Goal: Transaction & Acquisition: Purchase product/service

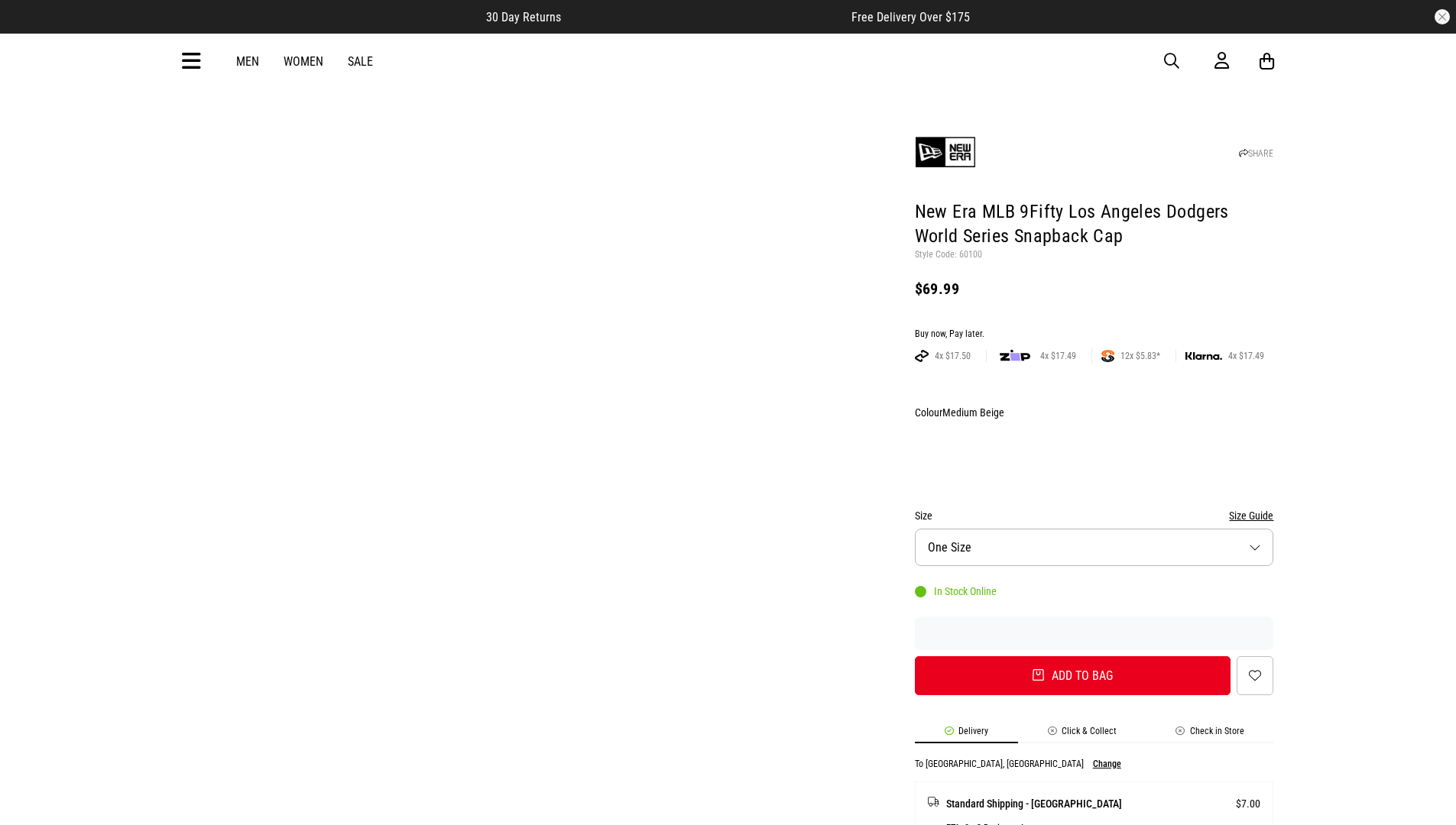
click at [1093, 328] on div "Buy now, Pay later." at bounding box center [1094, 334] width 359 height 12
click at [1072, 657] on button "Add to bag" at bounding box center [1073, 676] width 316 height 39
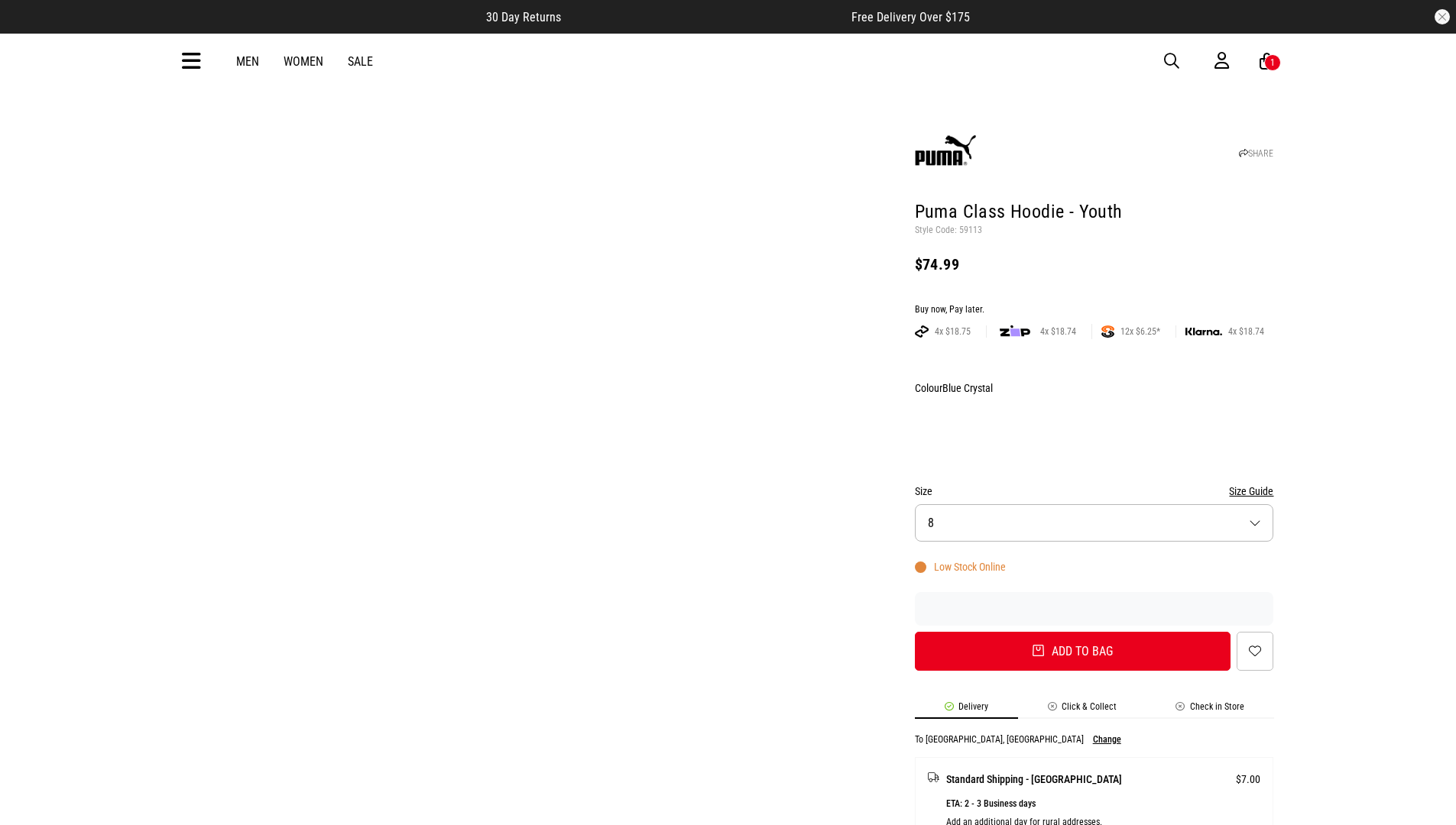
click at [1093, 304] on div "Buy now, Pay later." at bounding box center [1094, 310] width 359 height 12
click at [1072, 632] on button "Add to bag" at bounding box center [1073, 651] width 316 height 39
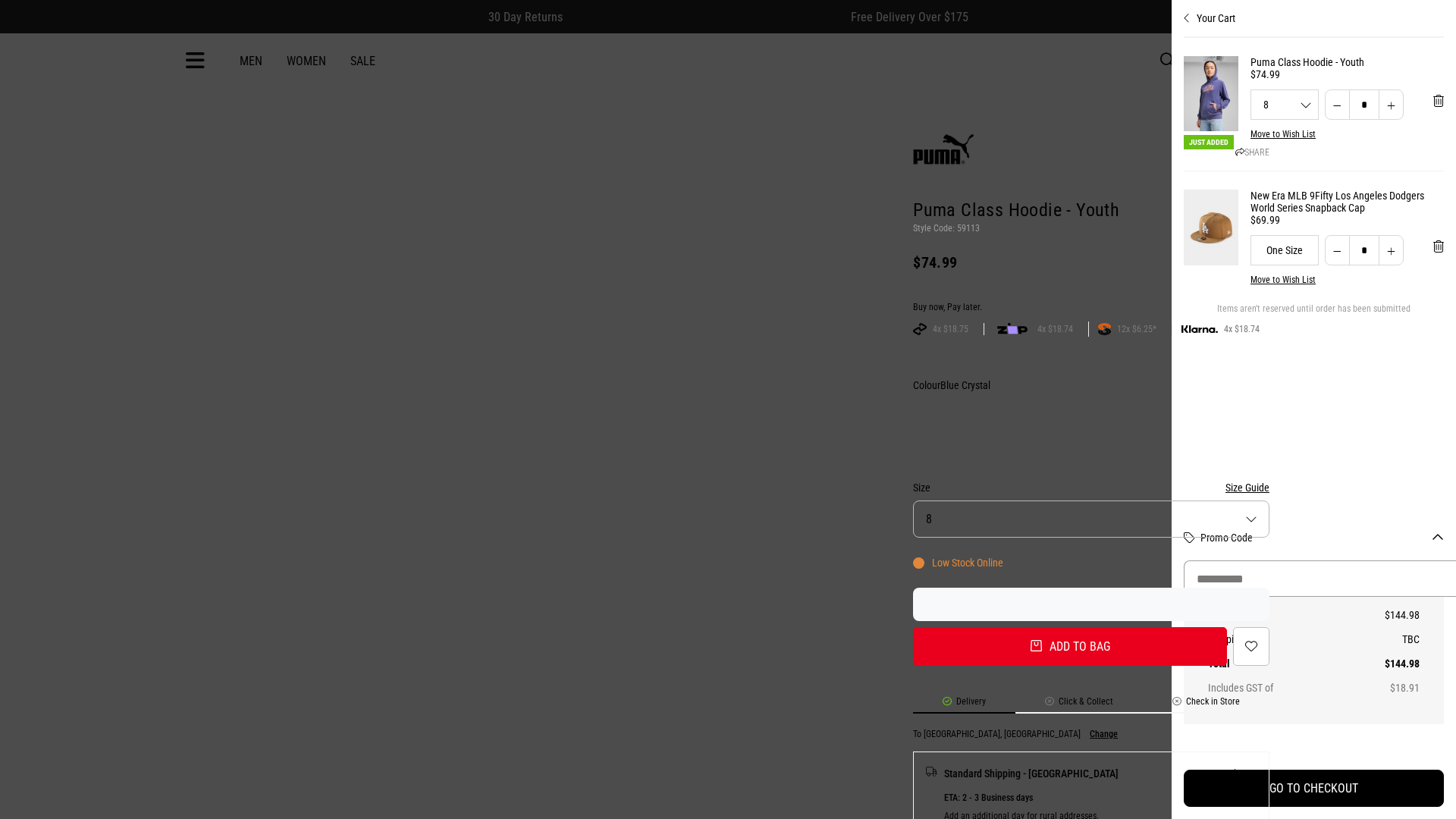
click at [1330, 579] on input "Promo Code" at bounding box center [1325, 579] width 284 height 36
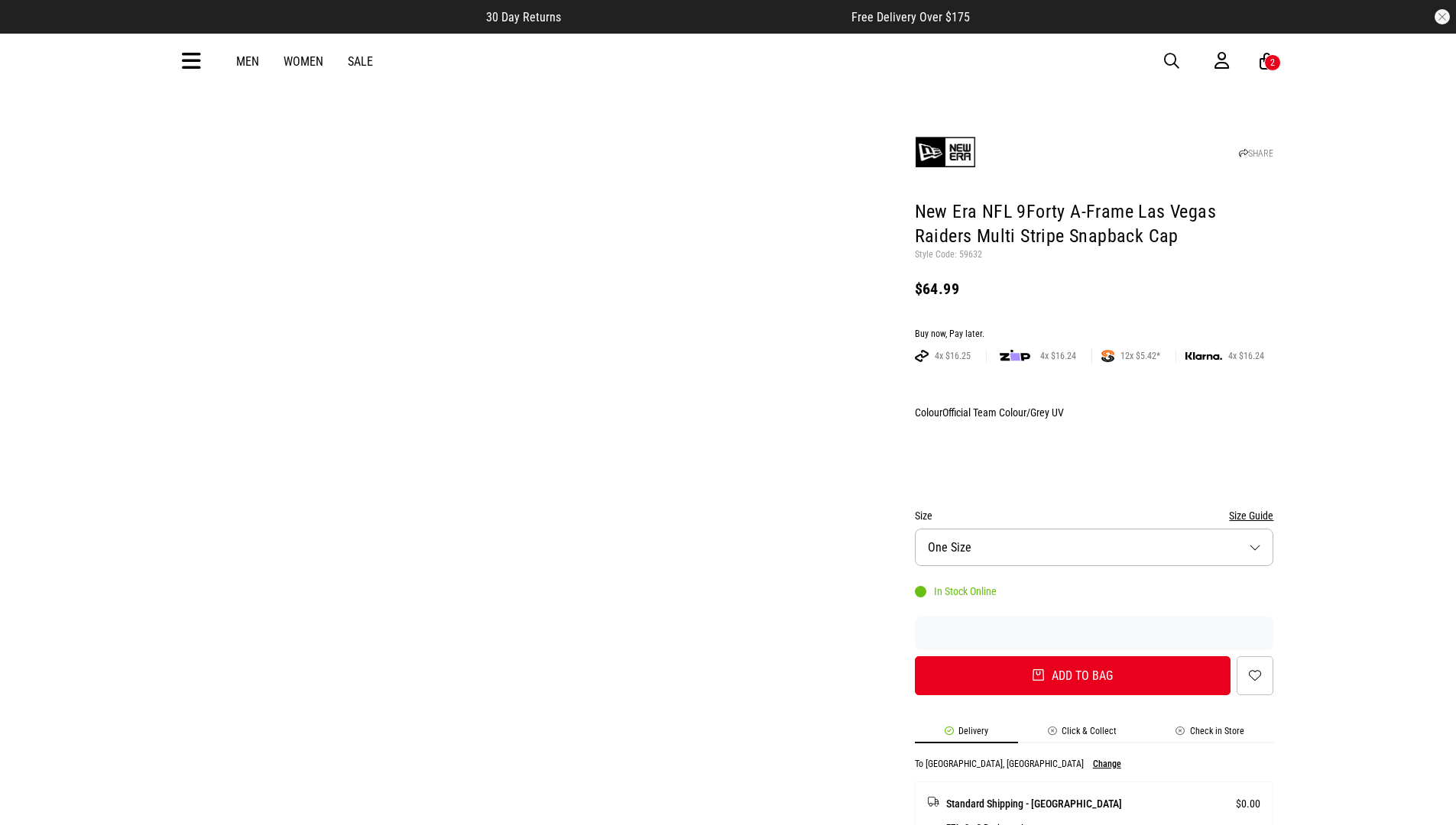
click at [1093, 328] on div "Buy now, Pay later." at bounding box center [1094, 334] width 359 height 12
click at [1072, 657] on button "Add to bag" at bounding box center [1073, 676] width 316 height 39
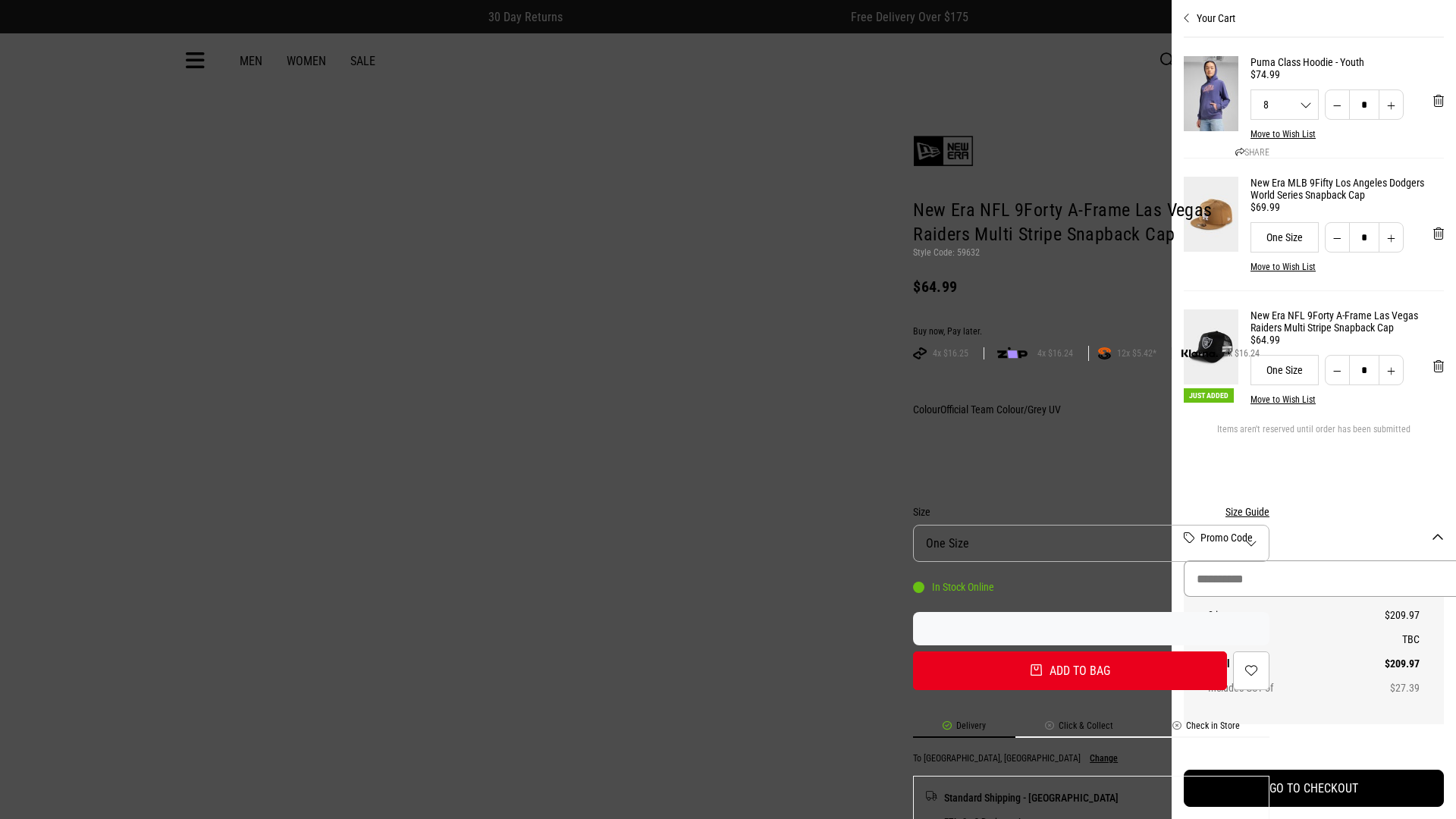
click at [1383, 579] on input "Promo Code" at bounding box center [1325, 579] width 284 height 36
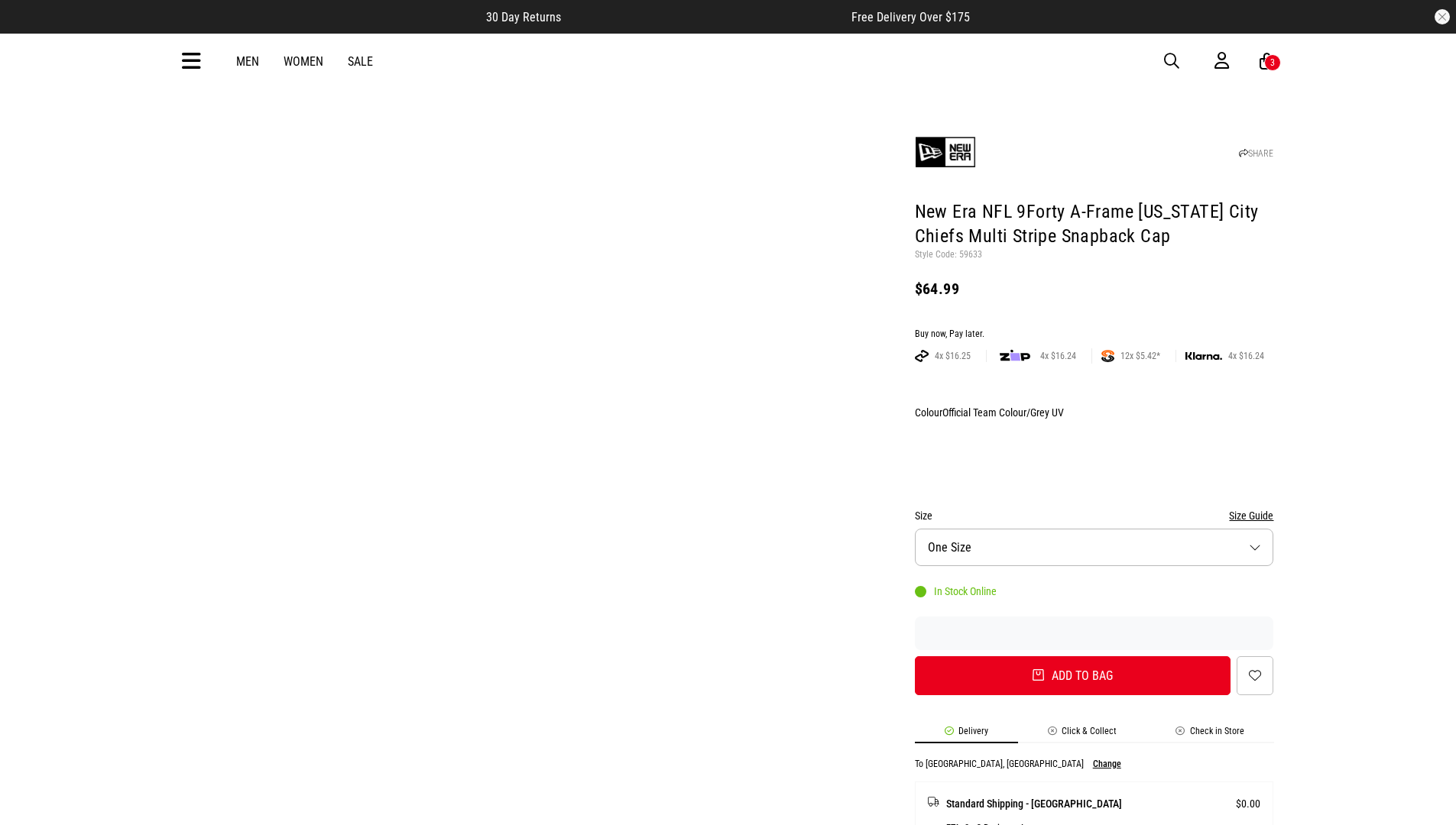
click at [1093, 328] on div "Buy now, Pay later." at bounding box center [1094, 334] width 359 height 12
click at [1072, 657] on button "Add to bag" at bounding box center [1073, 676] width 316 height 39
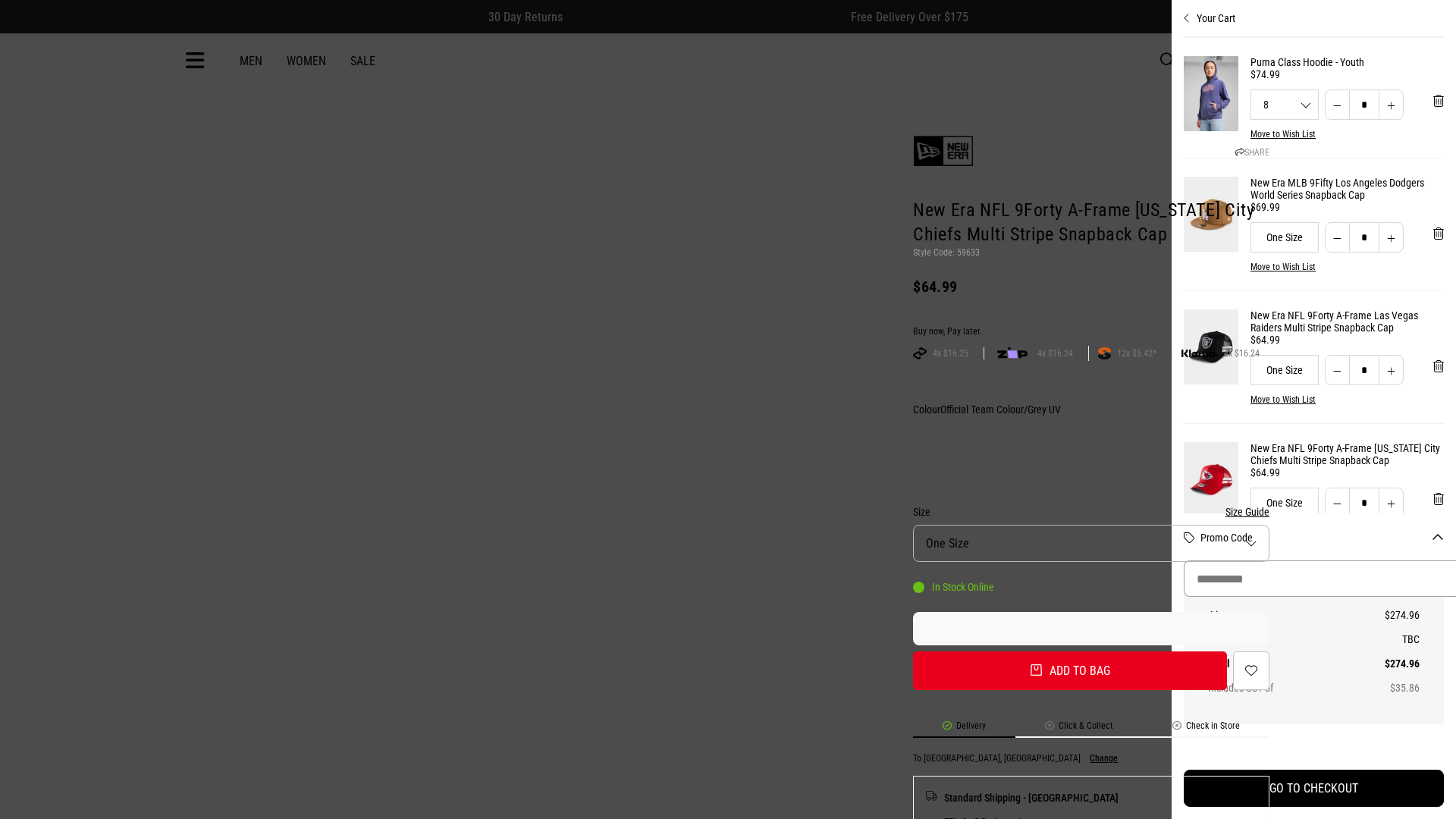
click at [1308, 579] on input "Promo Code" at bounding box center [1325, 579] width 284 height 36
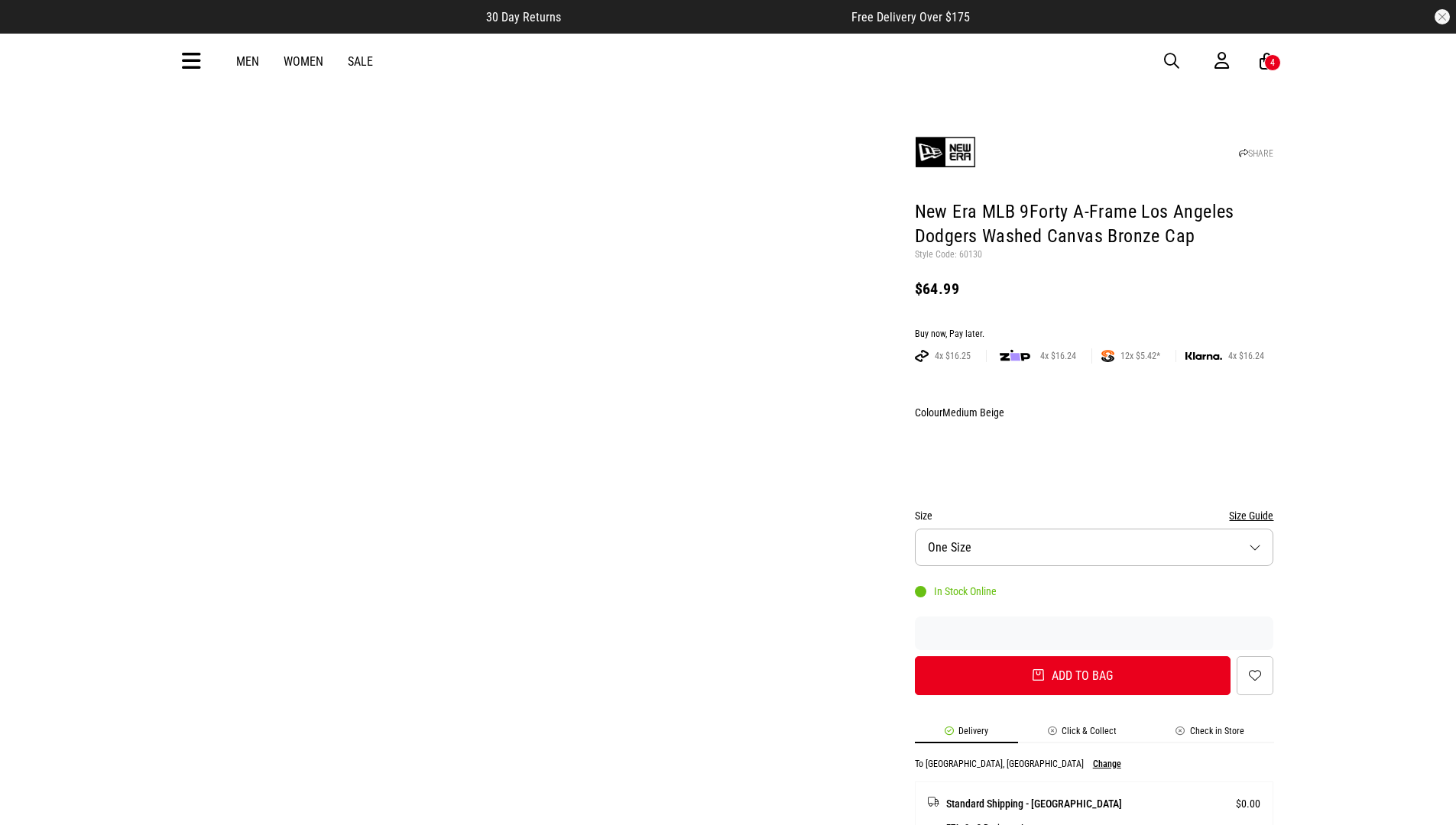
click at [1093, 328] on div "Buy now, Pay later." at bounding box center [1094, 334] width 359 height 12
click at [1072, 657] on button "Add to bag" at bounding box center [1073, 676] width 316 height 39
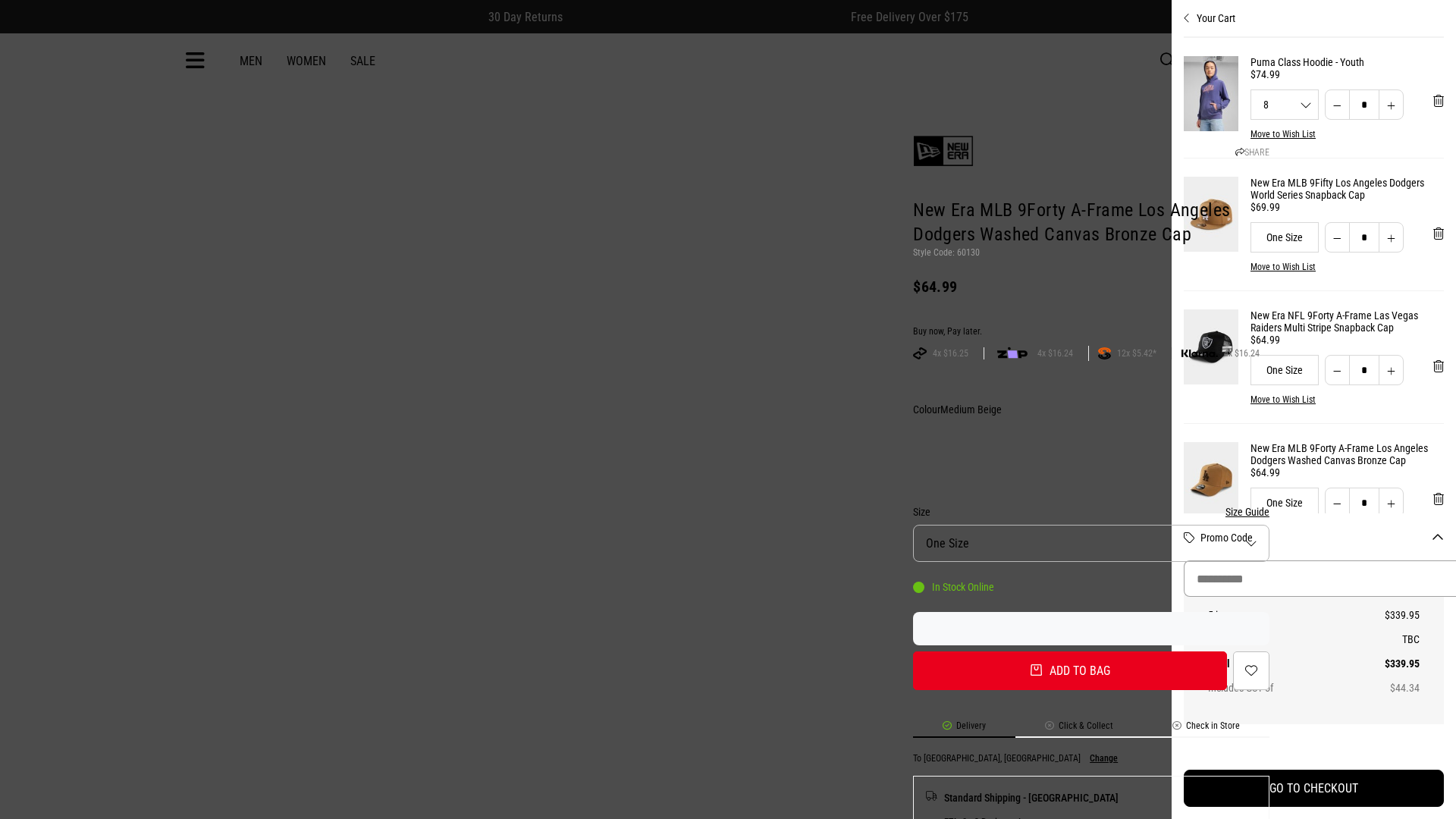
click at [1319, 579] on input "Promo Code" at bounding box center [1325, 579] width 284 height 36
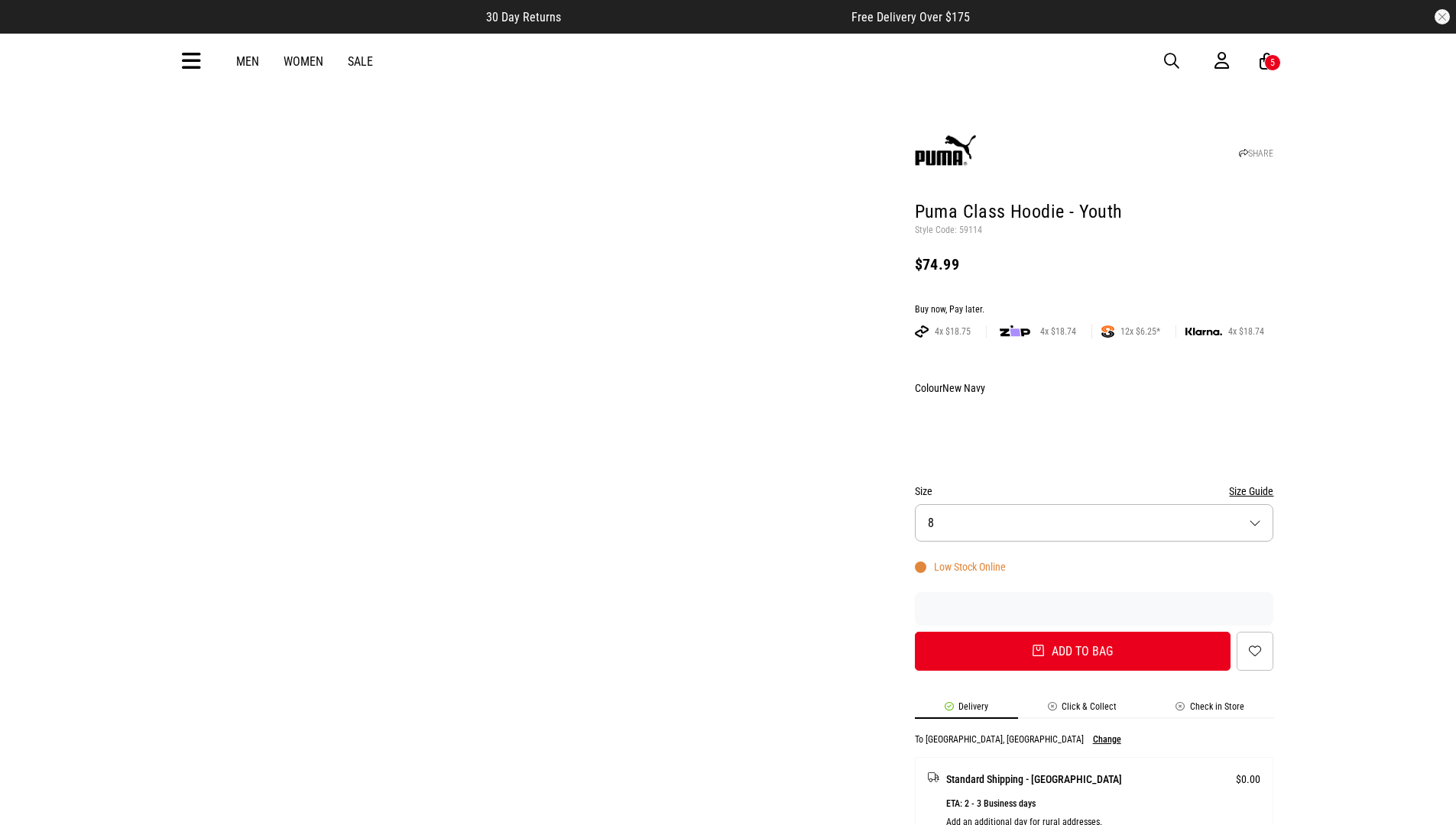
click at [1093, 304] on div "Buy now, Pay later." at bounding box center [1094, 310] width 359 height 12
click at [1072, 632] on button "Add to bag" at bounding box center [1073, 651] width 316 height 39
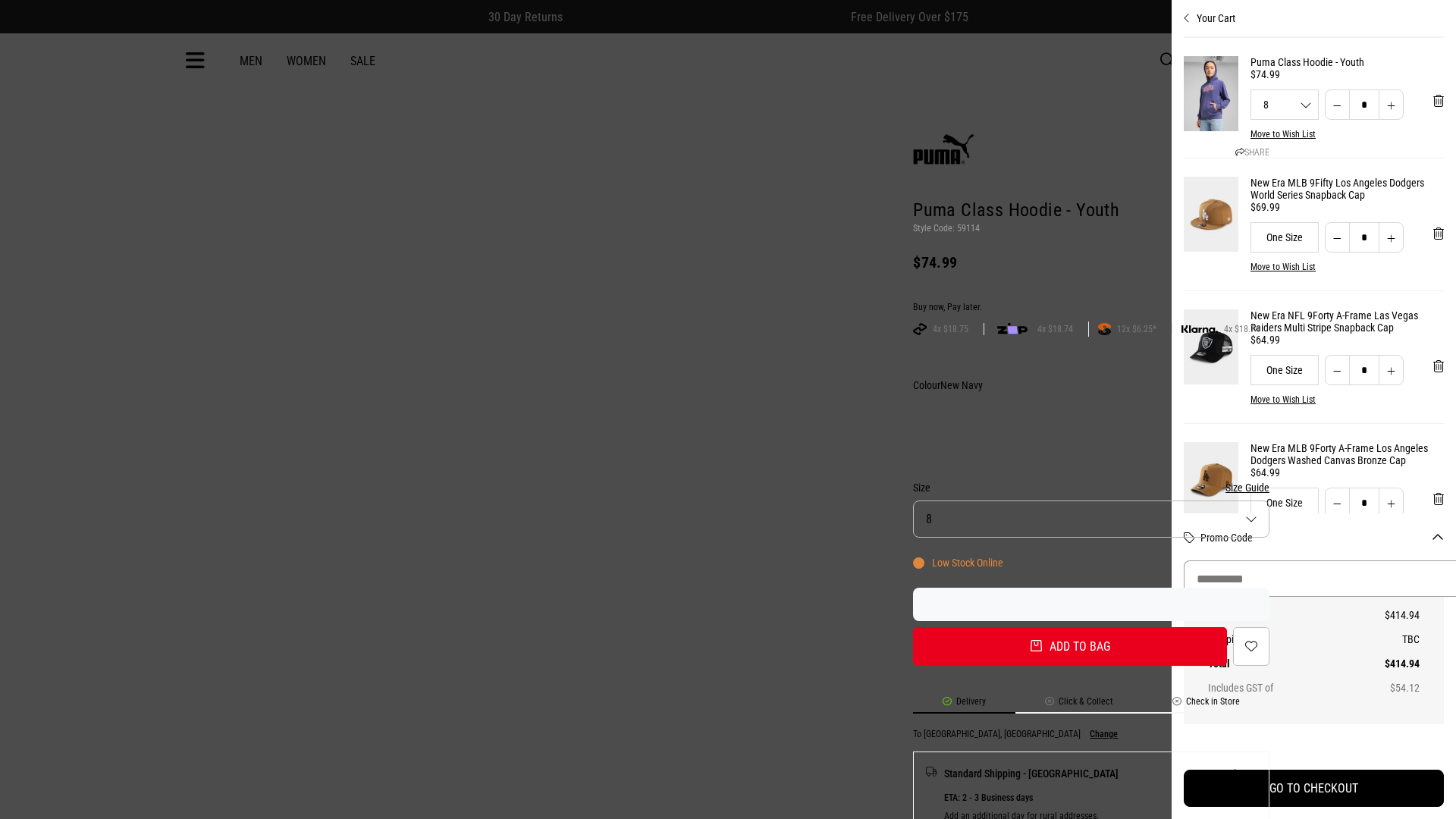
click at [1399, 579] on input "Promo Code" at bounding box center [1325, 579] width 284 height 36
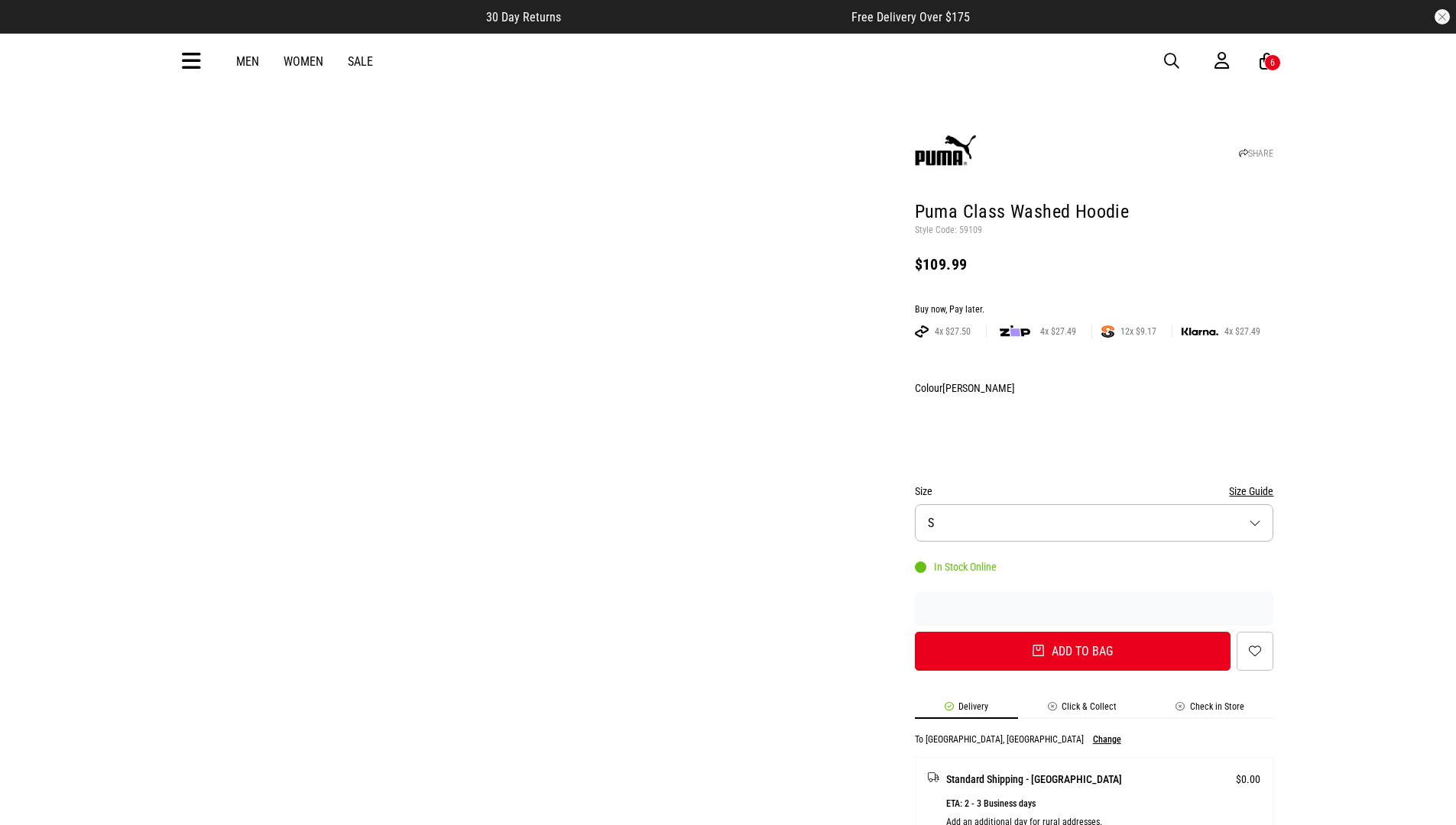
click at [1093, 304] on div "Buy now, Pay later." at bounding box center [1094, 310] width 359 height 12
click at [1072, 632] on button "Add to bag" at bounding box center [1073, 651] width 316 height 39
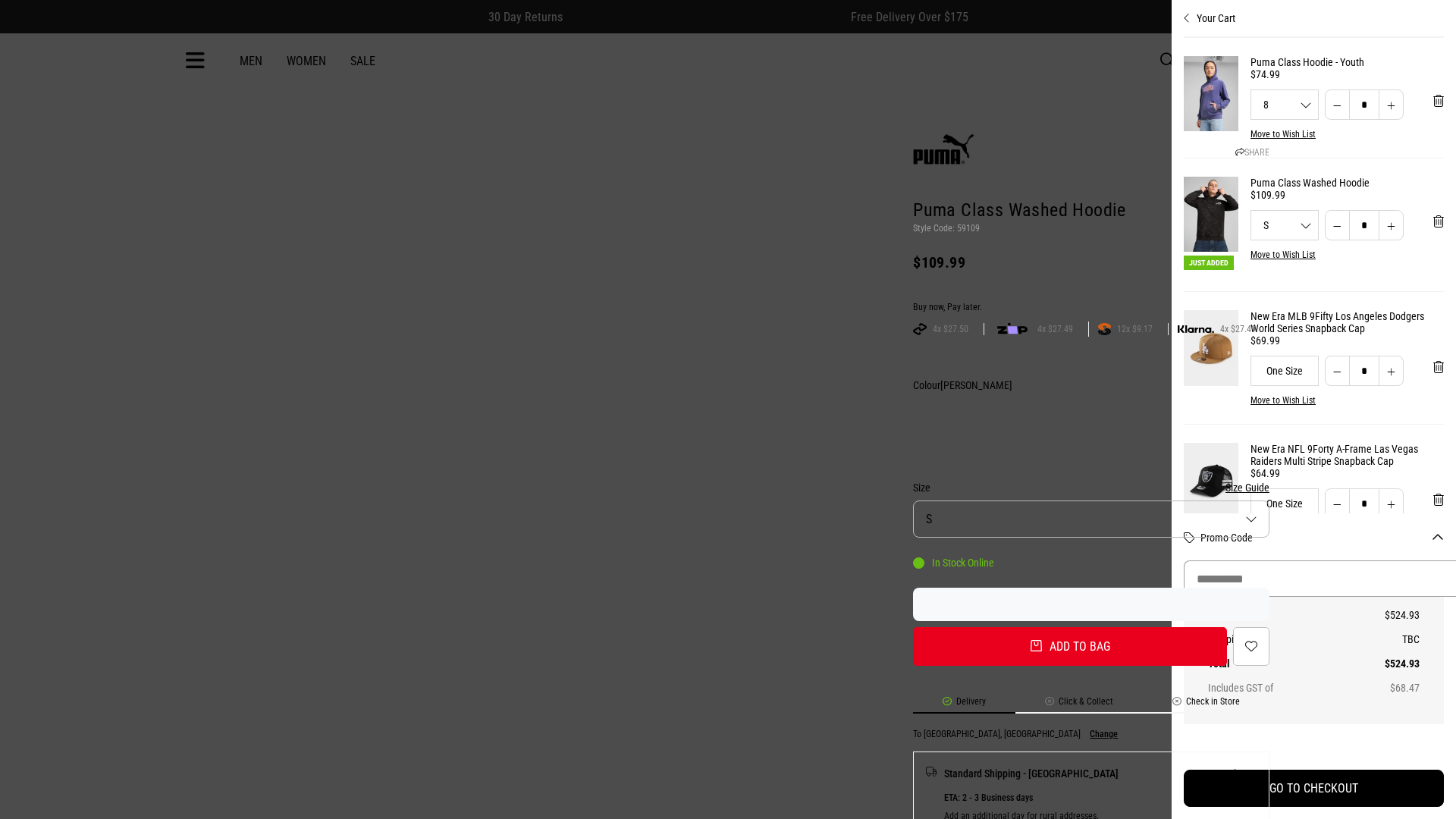
click at [1319, 579] on input "Promo Code" at bounding box center [1325, 579] width 284 height 36
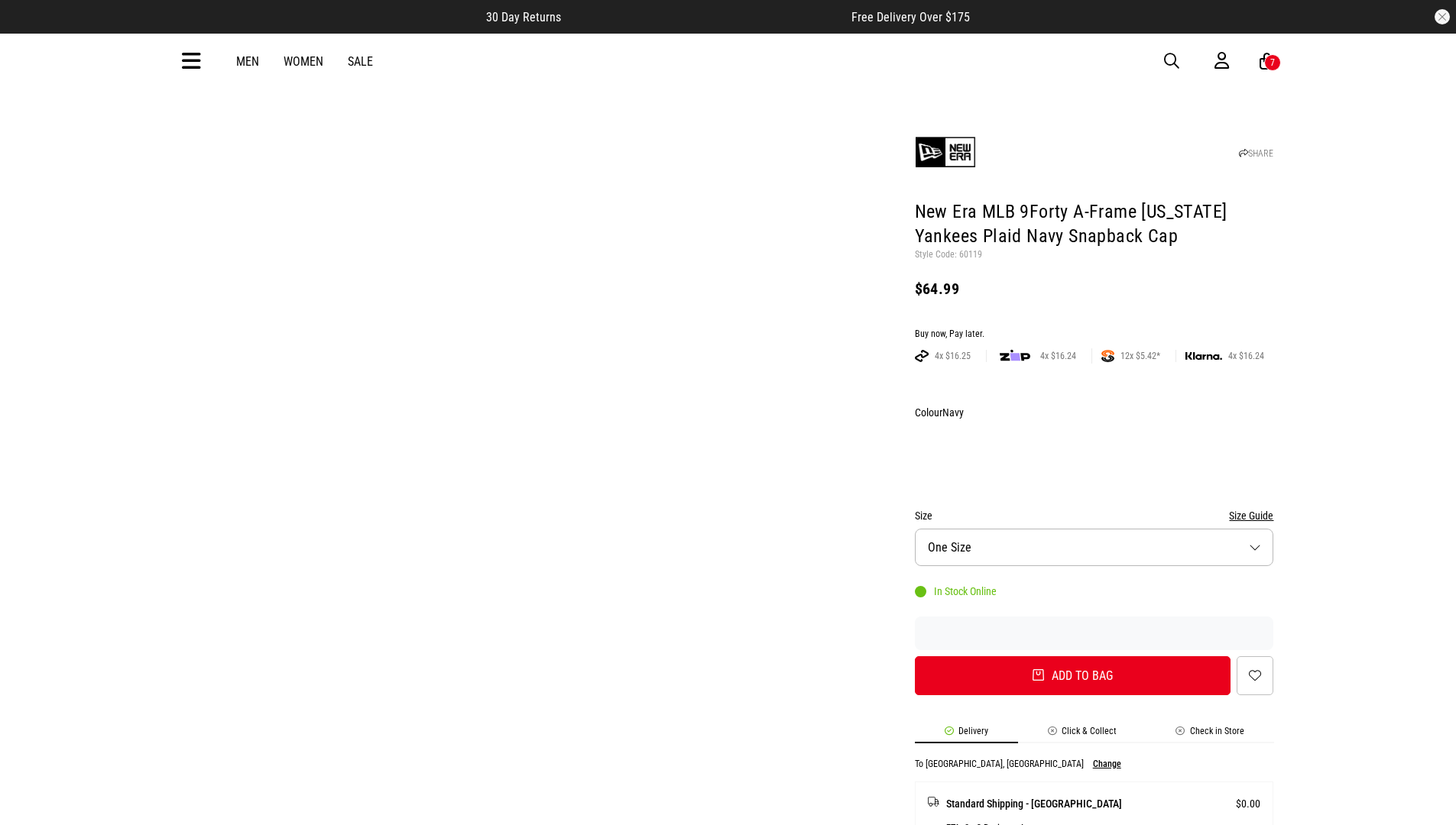
click at [1093, 328] on div "Buy now, Pay later." at bounding box center [1094, 334] width 359 height 12
click at [1072, 657] on button "Add to bag" at bounding box center [1073, 676] width 316 height 39
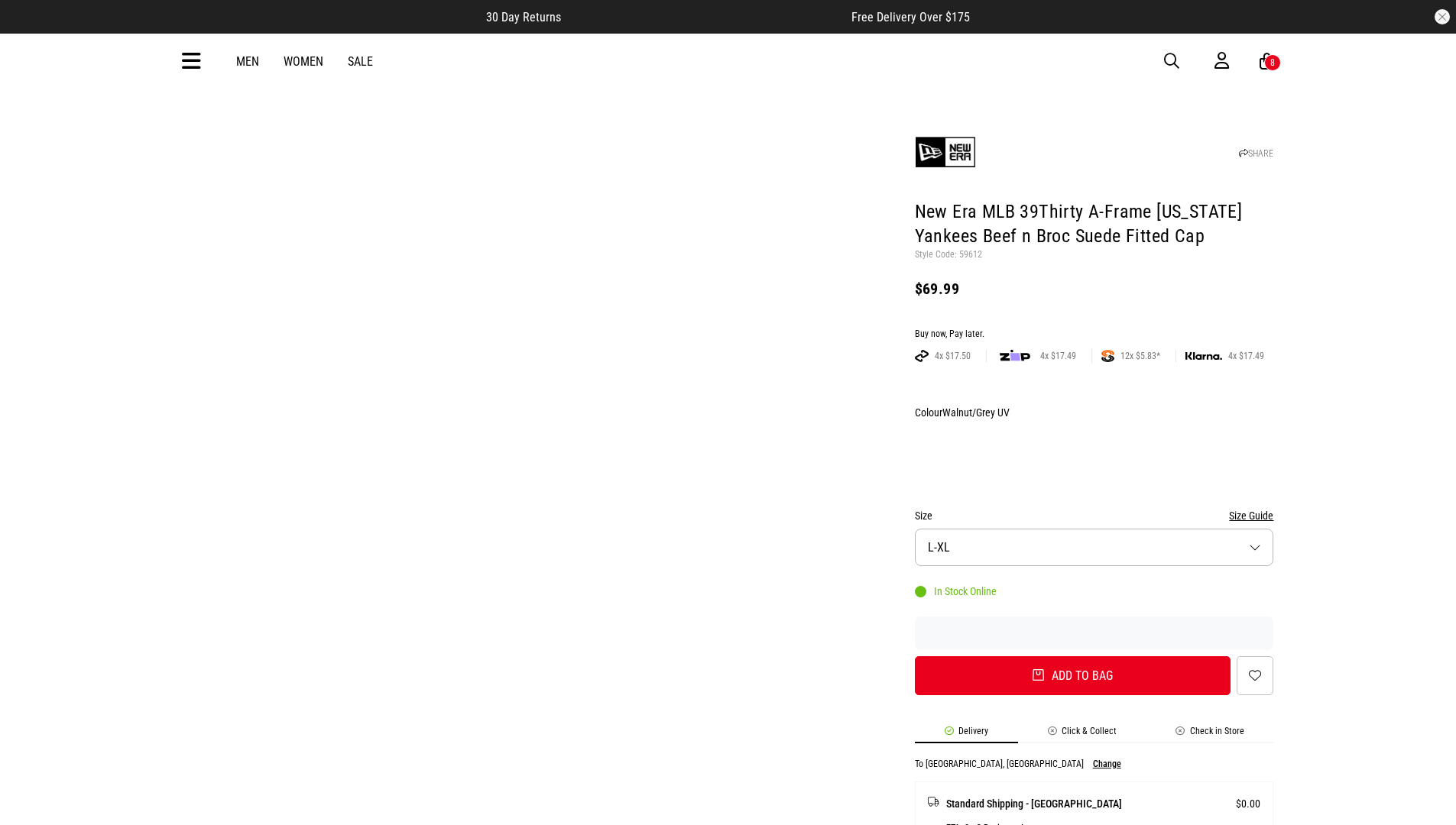
click at [1093, 328] on div "Buy now, Pay later." at bounding box center [1094, 334] width 359 height 12
click at [1072, 657] on button "Add to bag" at bounding box center [1073, 676] width 316 height 39
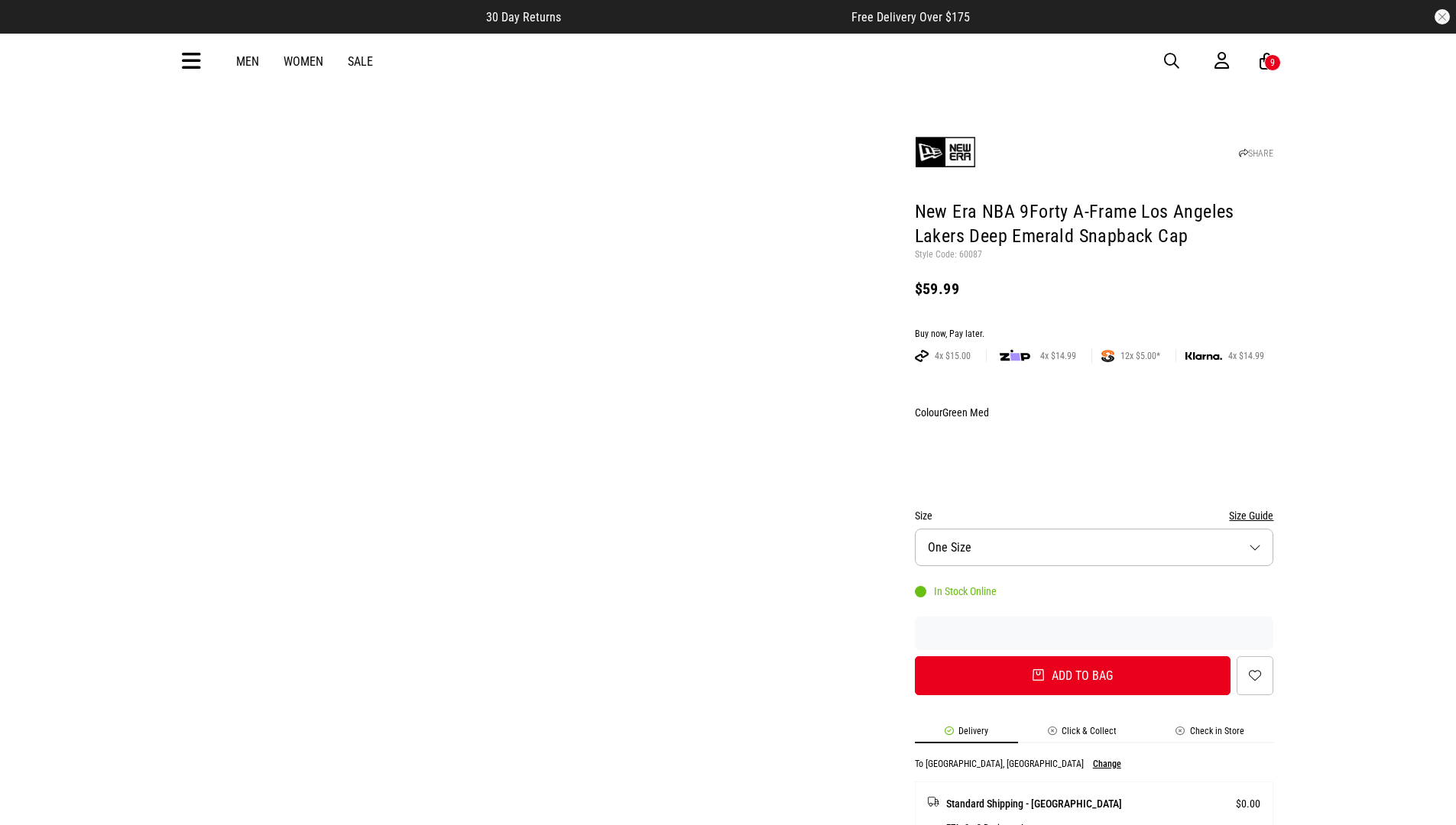
click at [1093, 328] on div "Buy now, Pay later." at bounding box center [1094, 334] width 359 height 12
click at [1072, 657] on button "Add to bag" at bounding box center [1073, 676] width 316 height 39
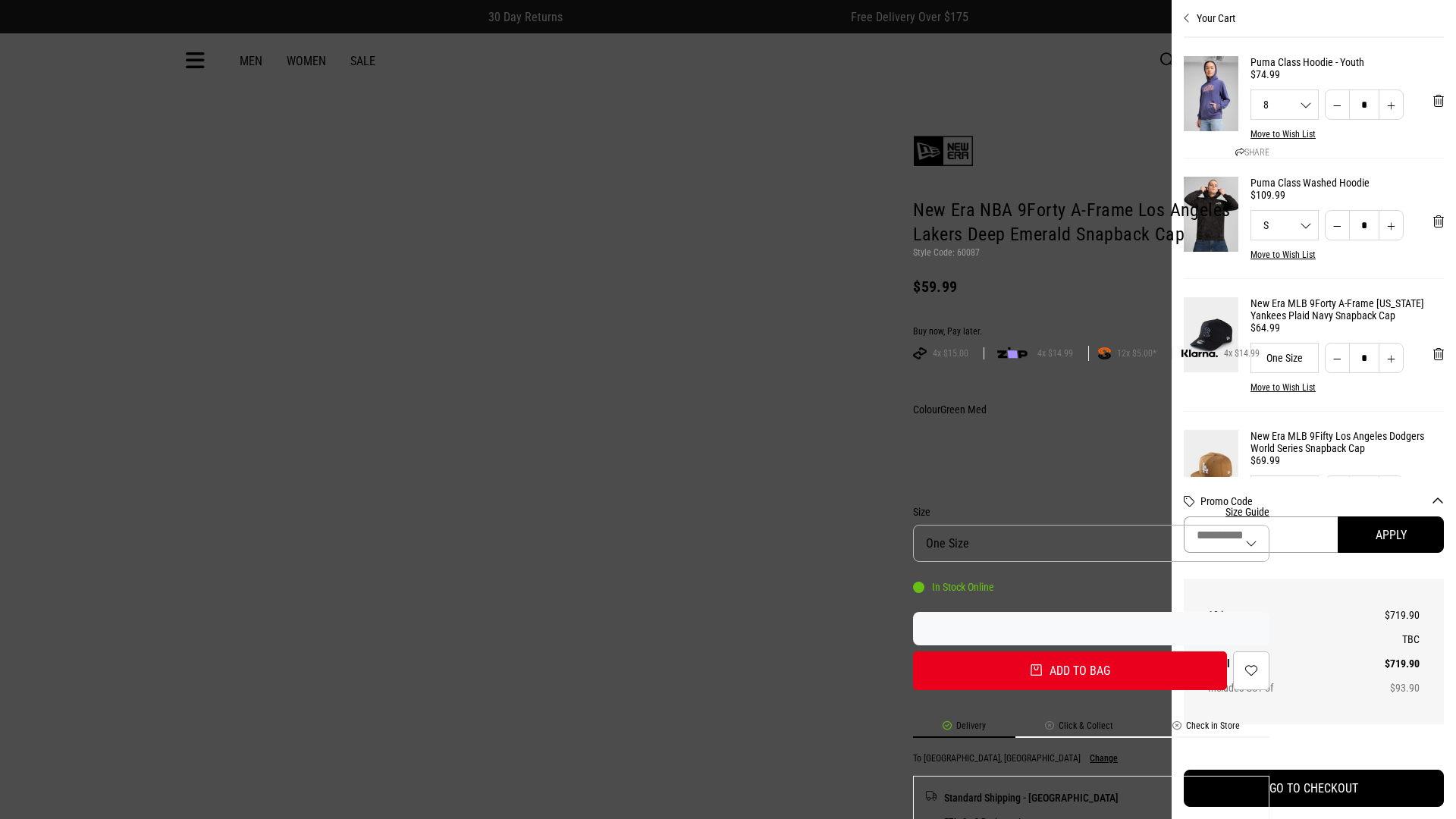
click at [1338, 535] on input "Promo Code" at bounding box center [1260, 535] width 154 height 36
